Goal: Information Seeking & Learning: Learn about a topic

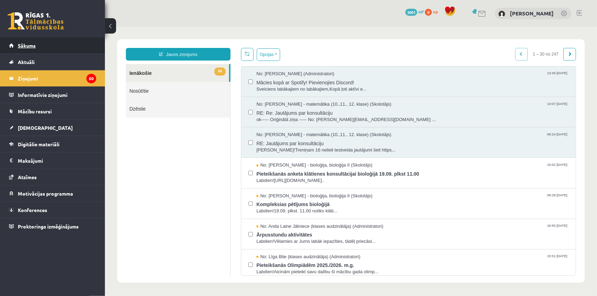
click at [24, 44] on span "Sākums" at bounding box center [27, 45] width 18 height 6
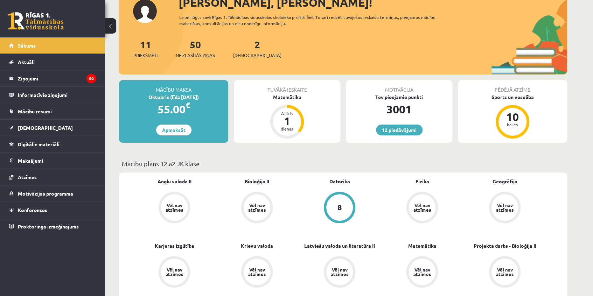
scroll to position [63, 0]
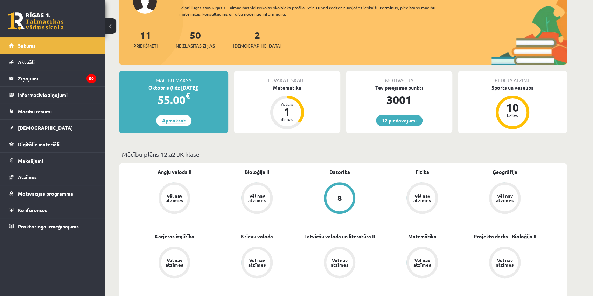
click at [171, 123] on link "Apmaksāt" at bounding box center [173, 120] width 35 height 11
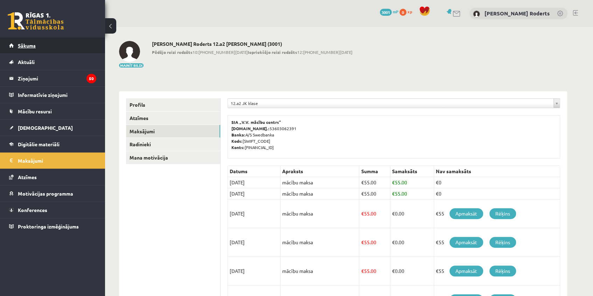
click at [25, 43] on span "Sākums" at bounding box center [27, 45] width 18 height 6
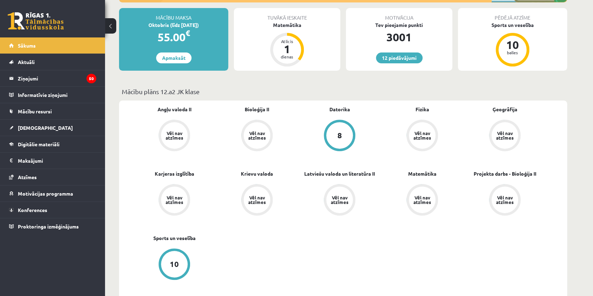
scroll to position [127, 0]
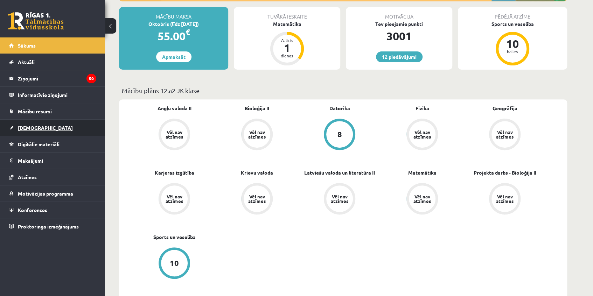
click at [20, 127] on span "[DEMOGRAPHIC_DATA]" at bounding box center [45, 128] width 55 height 6
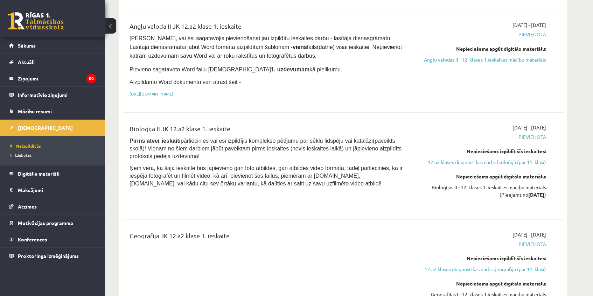
scroll to position [477, 0]
click at [451, 266] on link "12.a2 klases diagnostikas darbs ģeogrāfijā (par 11. klasi)" at bounding box center [480, 269] width 132 height 7
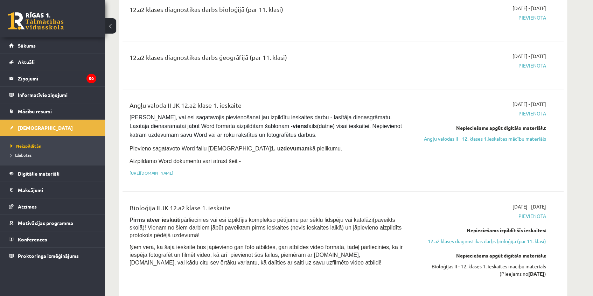
scroll to position [301, 0]
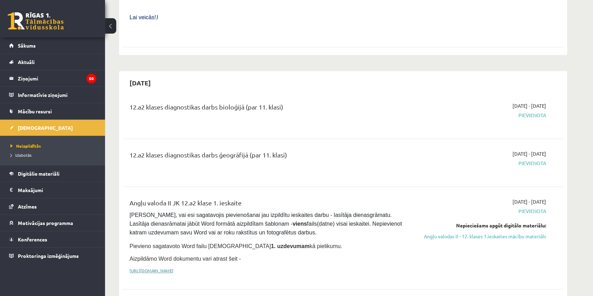
click at [173, 268] on link "https://drive.google.com/drive/folders/1IHE_ip15KOAbO2Se1NDGwZ2e__vlzPUf?usp=sh…" at bounding box center [151, 271] width 44 height 6
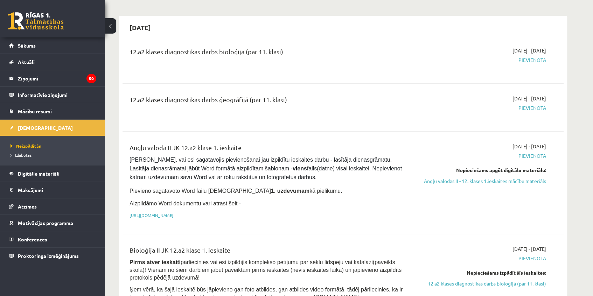
scroll to position [364, 0]
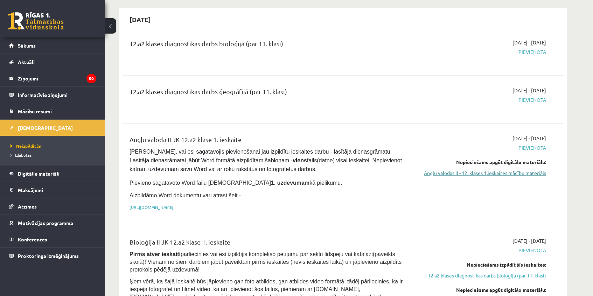
click at [490, 169] on link "Angļu valodas II - 12. klases 1.ieskaites mācību materiāls" at bounding box center [480, 172] width 132 height 7
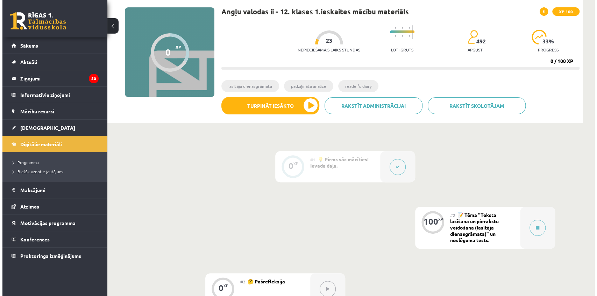
scroll to position [63, 0]
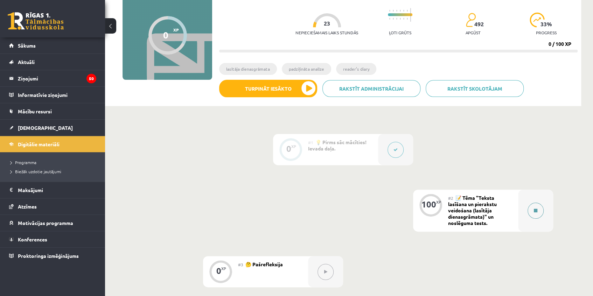
click at [533, 210] on button at bounding box center [535, 211] width 16 height 16
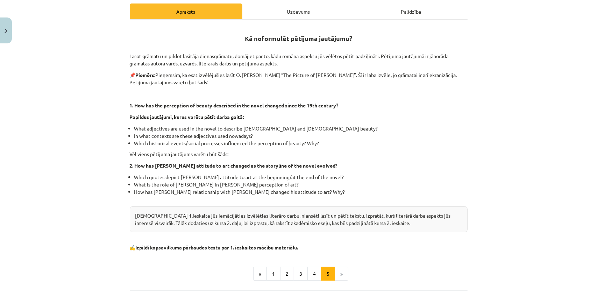
scroll to position [127, 0]
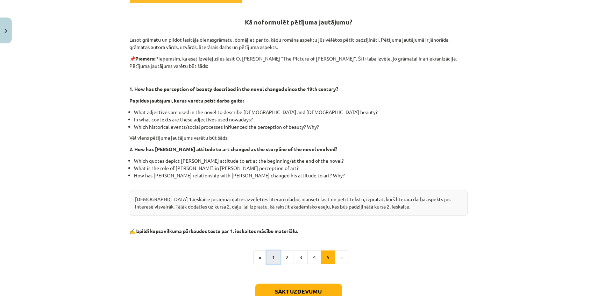
click at [272, 258] on button "1" at bounding box center [274, 258] width 14 height 14
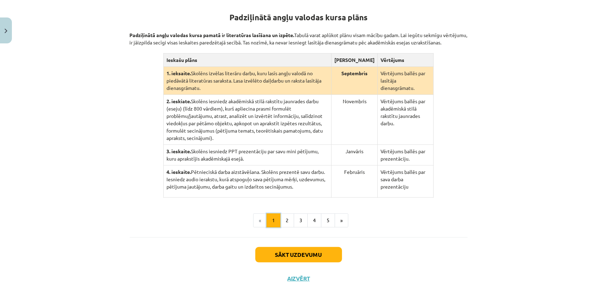
scroll to position [105, 0]
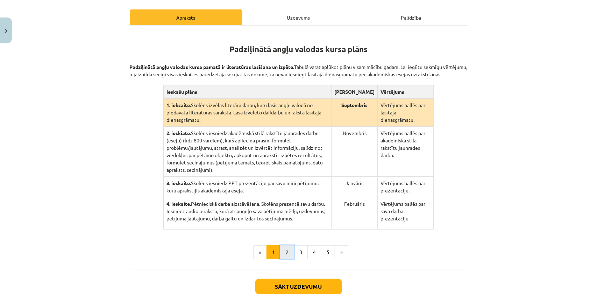
click at [283, 247] on button "2" at bounding box center [287, 252] width 14 height 14
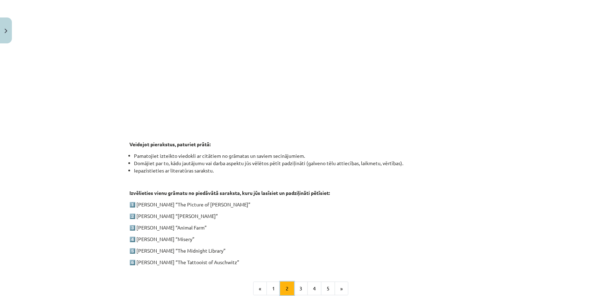
scroll to position [232, 0]
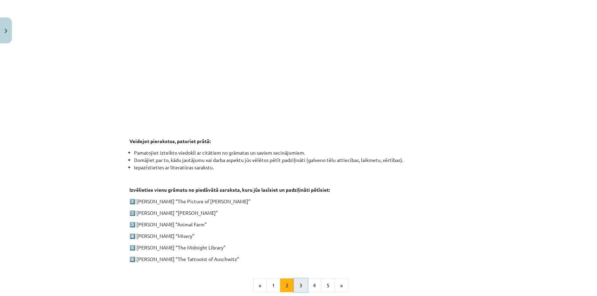
click at [300, 284] on button "3" at bounding box center [301, 286] width 14 height 14
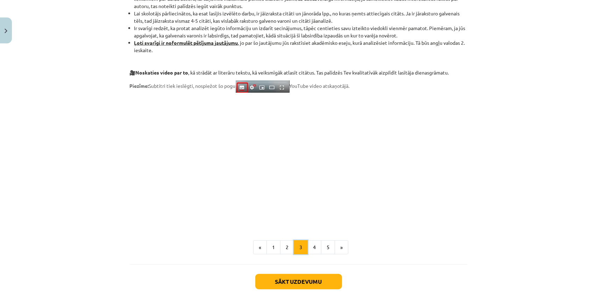
scroll to position [518, 0]
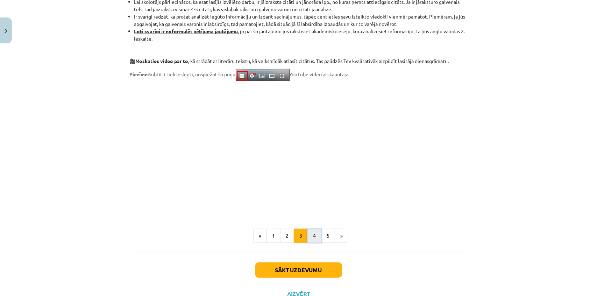
click at [312, 234] on button "4" at bounding box center [315, 236] width 14 height 14
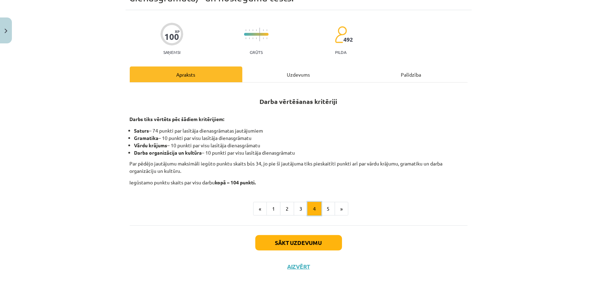
scroll to position [47, 0]
